Goal: Information Seeking & Learning: Learn about a topic

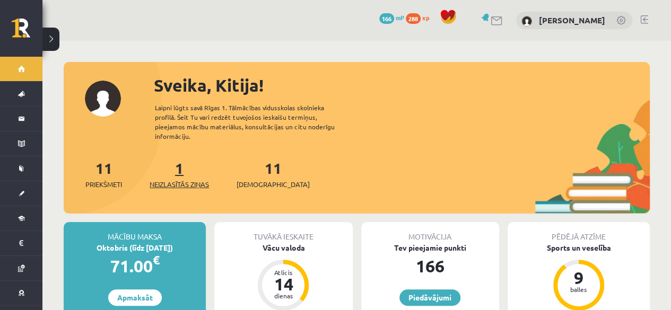
click at [184, 159] on link "1 Neizlasītās ziņas" at bounding box center [179, 174] width 59 height 31
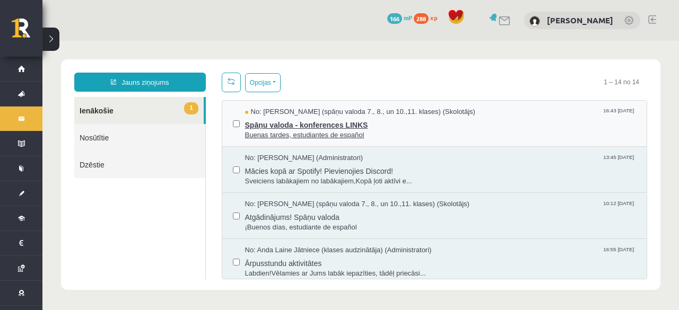
click at [321, 114] on span "No: Signe Sirmā (spāņu valoda 7., 8., un 10.,11. klases) (Skolotājs)" at bounding box center [360, 112] width 230 height 10
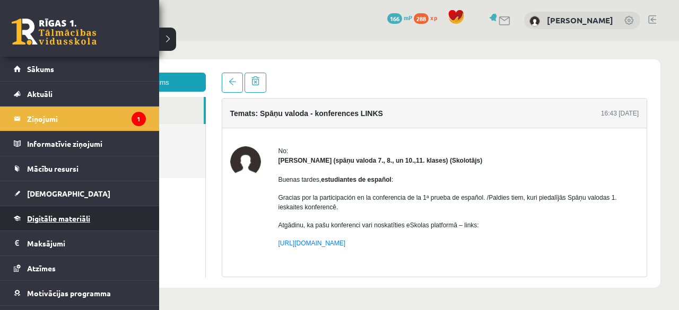
click at [83, 224] on link "Digitālie materiāli" at bounding box center [80, 218] width 132 height 24
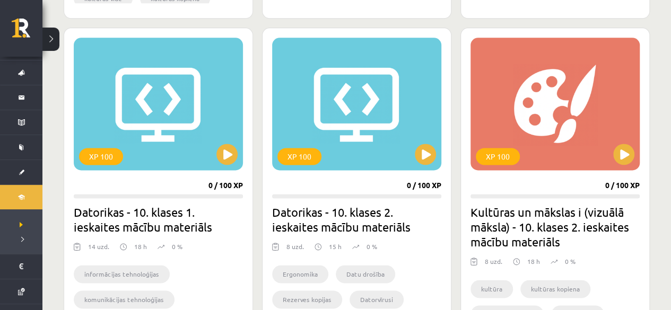
scroll to position [621, 0]
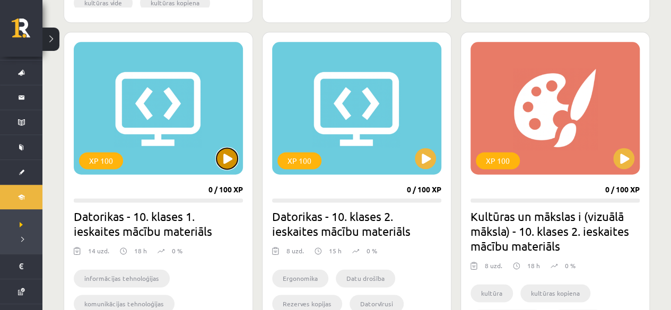
click at [224, 157] on button at bounding box center [226, 158] width 21 height 21
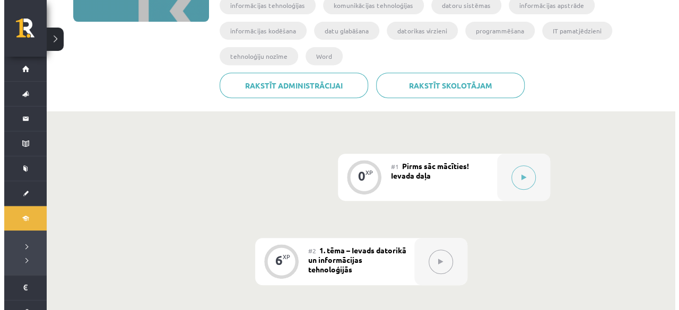
scroll to position [254, 0]
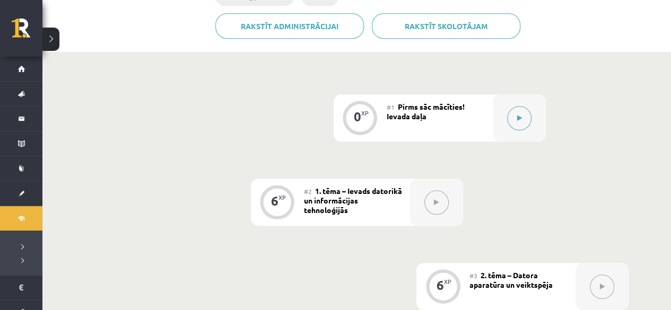
click at [519, 120] on icon at bounding box center [518, 118] width 5 height 6
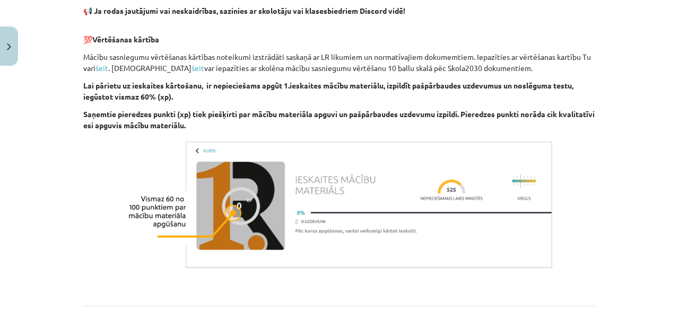
scroll to position [813, 0]
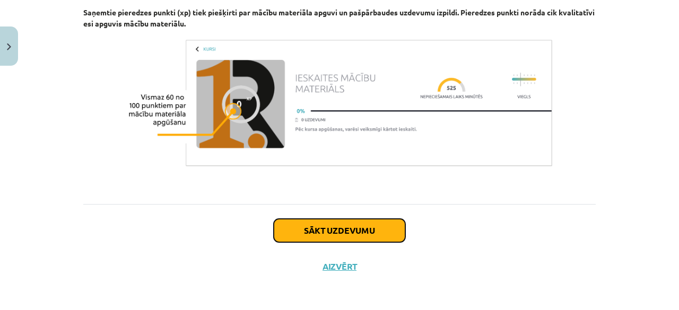
click at [373, 232] on button "Sākt uzdevumu" at bounding box center [339, 230] width 131 height 23
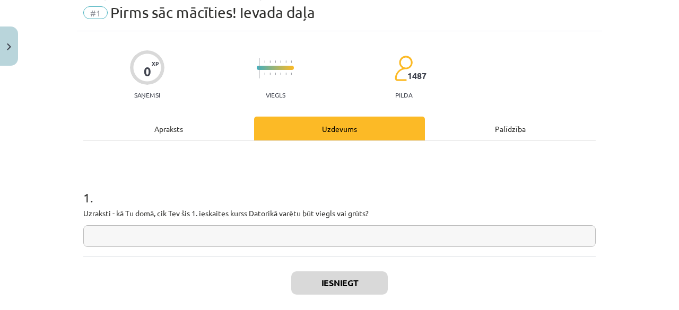
scroll to position [27, 0]
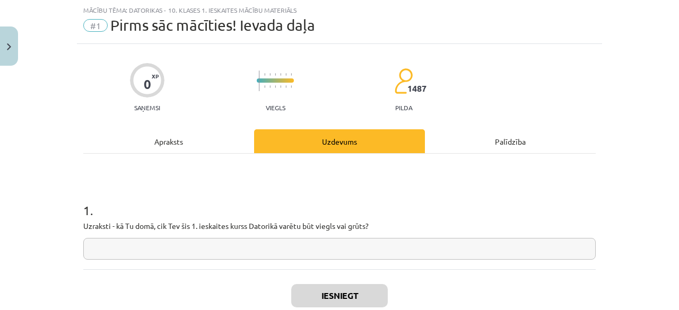
click at [333, 256] on input "text" at bounding box center [339, 249] width 512 height 22
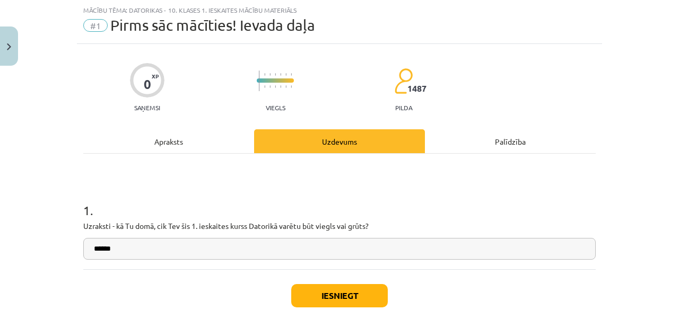
type input "******"
click at [333, 289] on button "Iesniegt" at bounding box center [339, 295] width 96 height 23
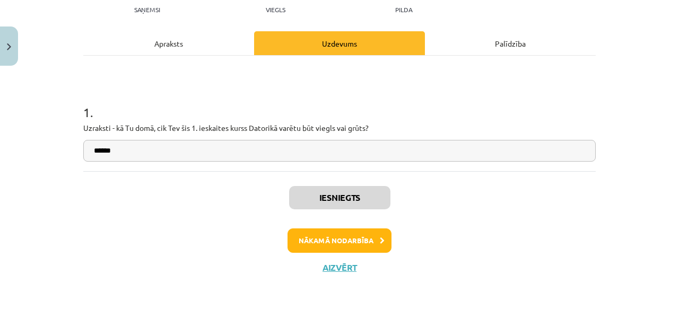
scroll to position [125, 0]
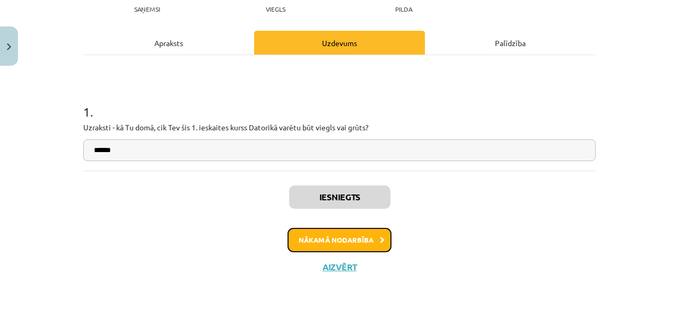
click at [311, 235] on button "Nākamā nodarbība" at bounding box center [339, 240] width 104 height 24
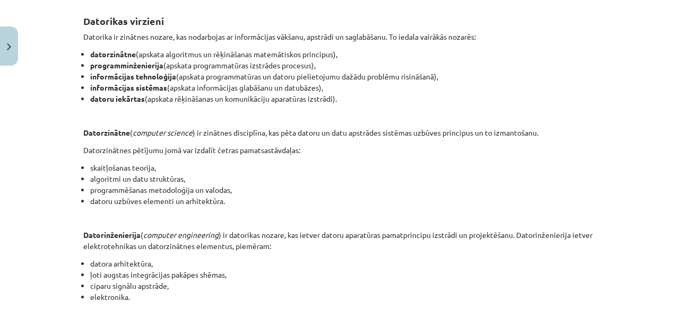
scroll to position [217, 0]
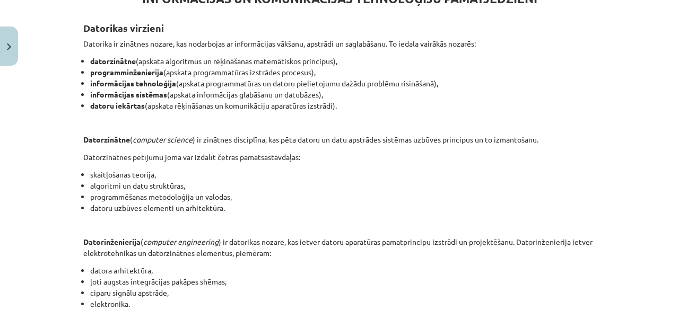
drag, startPoint x: 351, startPoint y: 214, endPoint x: 251, endPoint y: 132, distance: 128.8
click at [251, 132] on div "INFORMĀCIJAS UN KOMUNIKĀCIJAS TEHNOLOĢIJU PAMATJĒDZIENI Datorikas virzieni Dato…" at bounding box center [339, 247] width 512 height 551
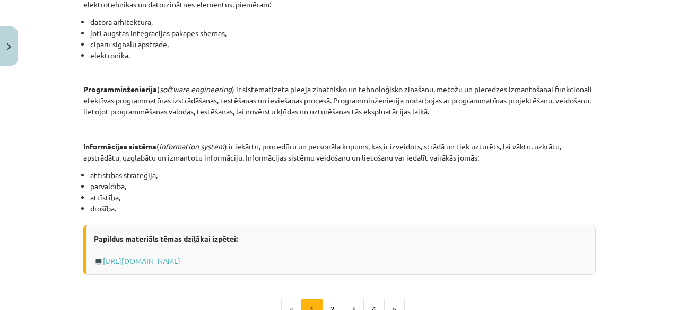
scroll to position [474, 0]
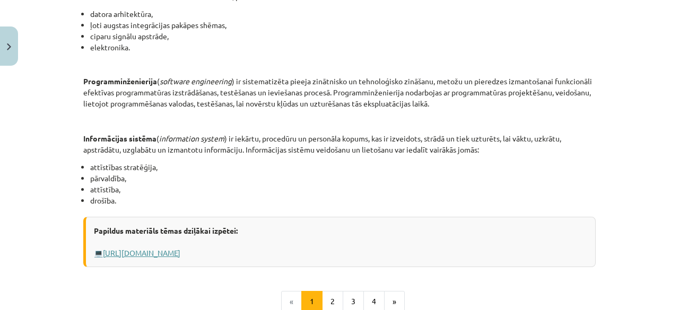
click at [180, 251] on link "[URL][DOMAIN_NAME]" at bounding box center [141, 253] width 77 height 10
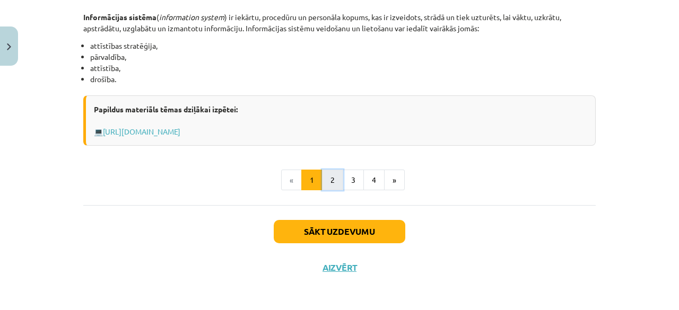
click at [328, 178] on button "2" at bounding box center [332, 180] width 21 height 21
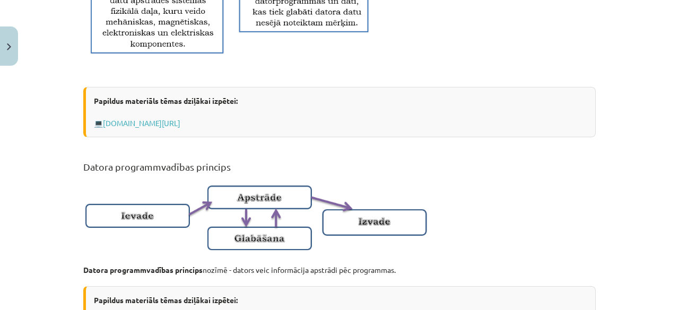
scroll to position [189, 0]
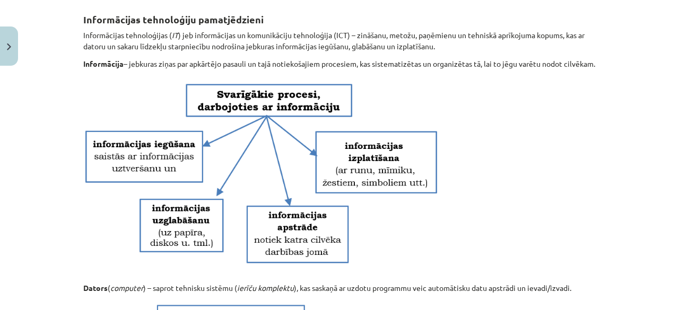
click at [629, 143] on div "Mācību tēma: Datorikas - 10. klases 1. ieskaites mācību materiāls #2 1. tēma – …" at bounding box center [339, 155] width 679 height 310
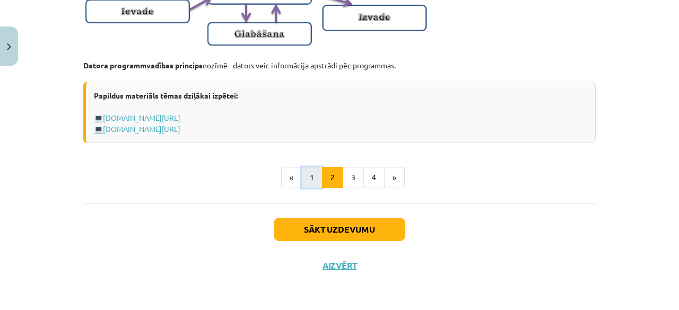
click at [311, 170] on button "1" at bounding box center [311, 177] width 21 height 21
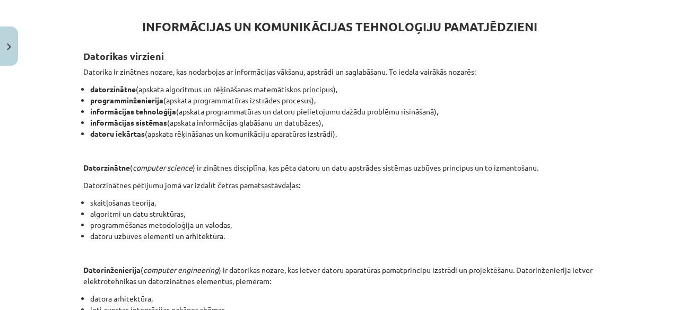
scroll to position [595, 0]
